Goal: Check status

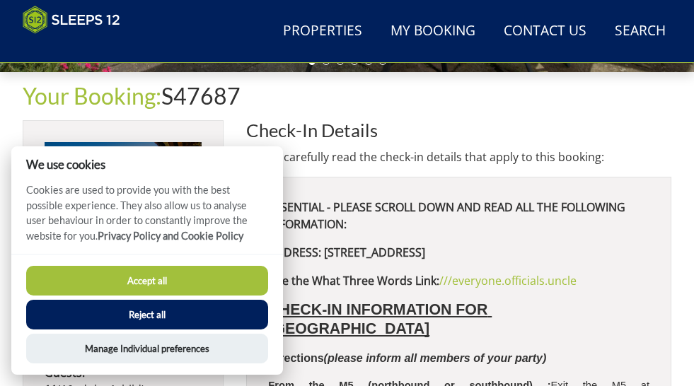
scroll to position [411, 0]
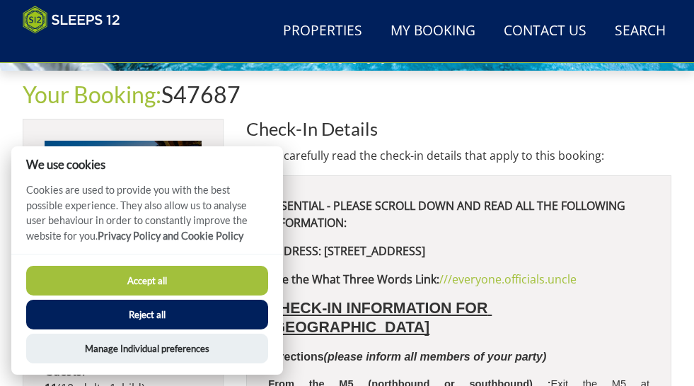
click at [73, 284] on button "Accept all" at bounding box center [147, 281] width 242 height 30
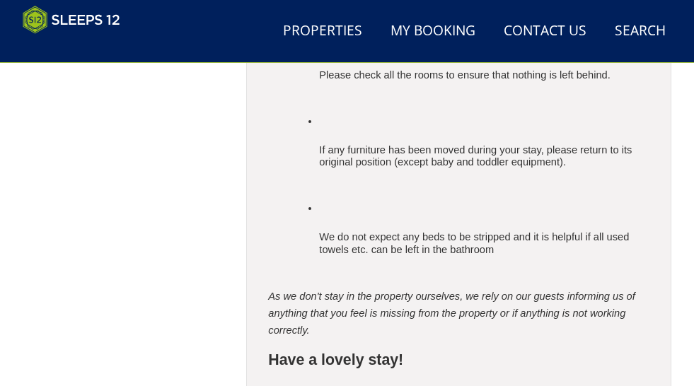
scroll to position [3812, 0]
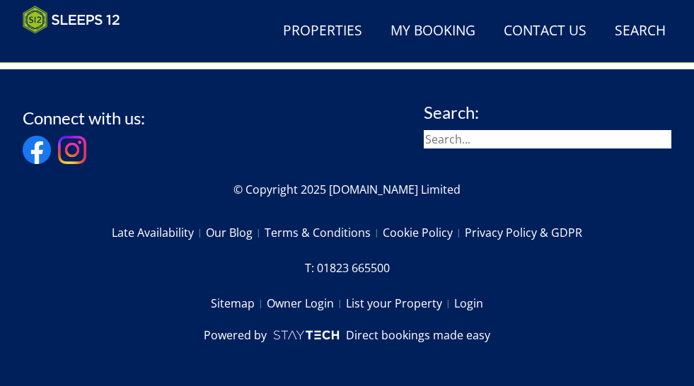
scroll to position [1258, 0]
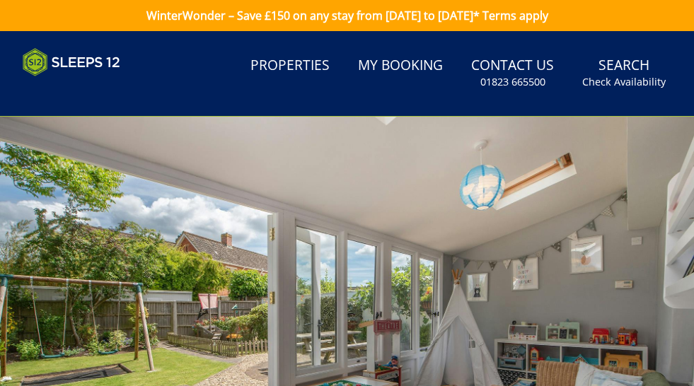
click at [334, 154] on div at bounding box center [347, 311] width 694 height 388
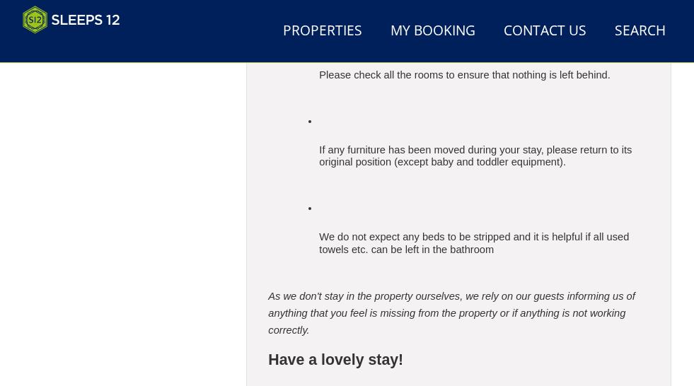
scroll to position [3801, 0]
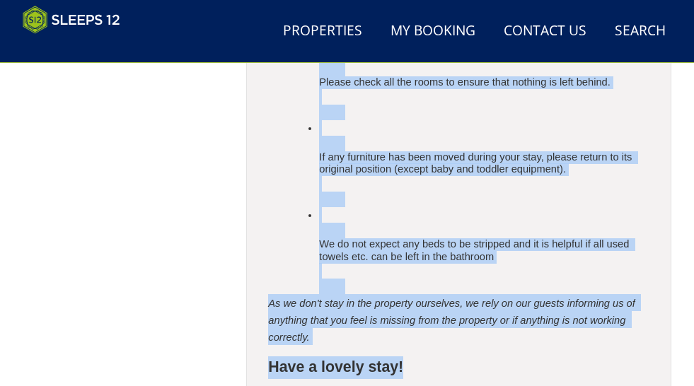
drag, startPoint x: 21, startPoint y: 228, endPoint x: 410, endPoint y: 227, distance: 389.5
copy div "Your Booking: S47687 Riverside Nights: 3 nights Lead Booker: Mr Eric Robinson G…"
